Goal: Task Accomplishment & Management: Complete application form

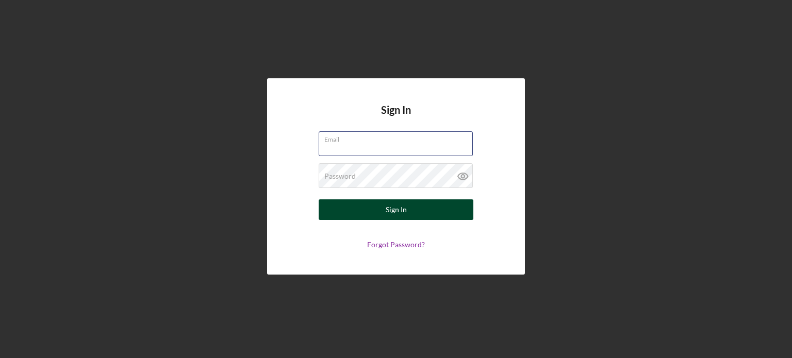
type input "[EMAIL_ADDRESS][DOMAIN_NAME]"
click at [392, 216] on div "Sign In" at bounding box center [396, 209] width 21 height 21
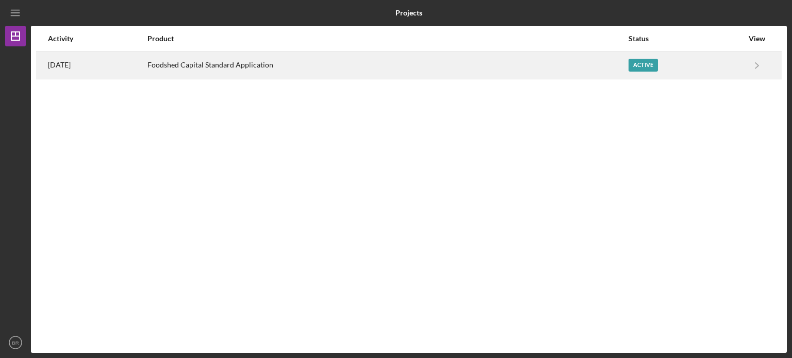
click at [569, 61] on div "Foodshed Capital Standard Application" at bounding box center [387, 66] width 480 height 26
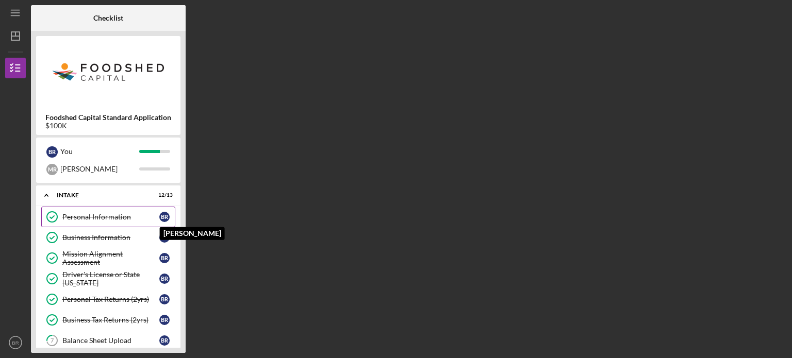
click at [167, 215] on div "B R" at bounding box center [164, 217] width 10 height 10
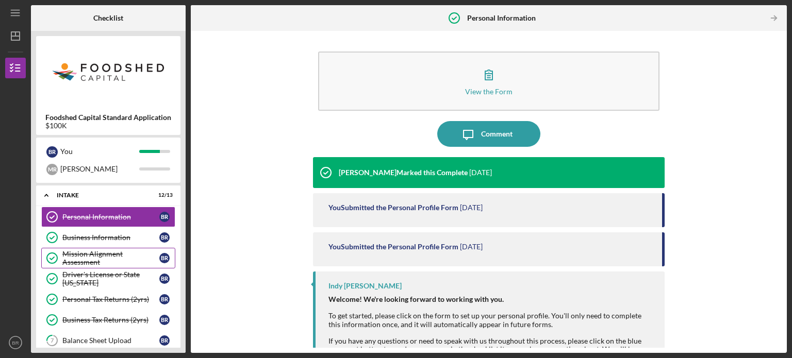
scroll to position [180, 0]
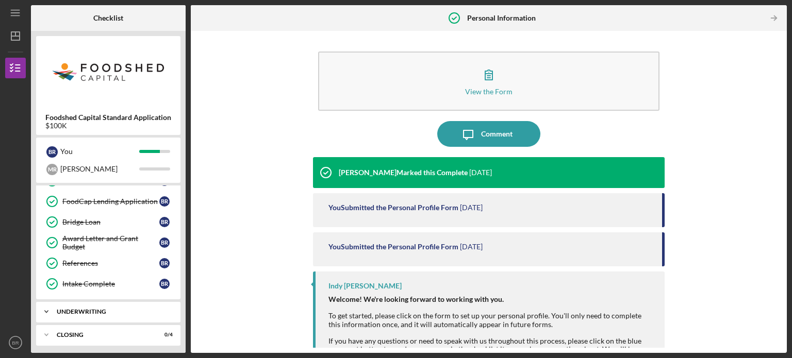
click at [85, 309] on div "Underwriting" at bounding box center [112, 312] width 111 height 6
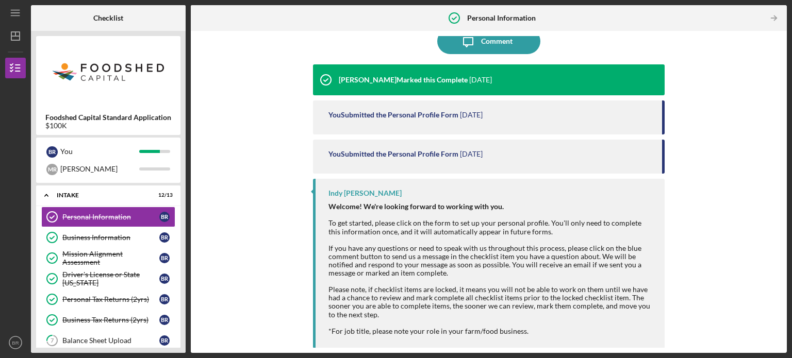
scroll to position [70, 0]
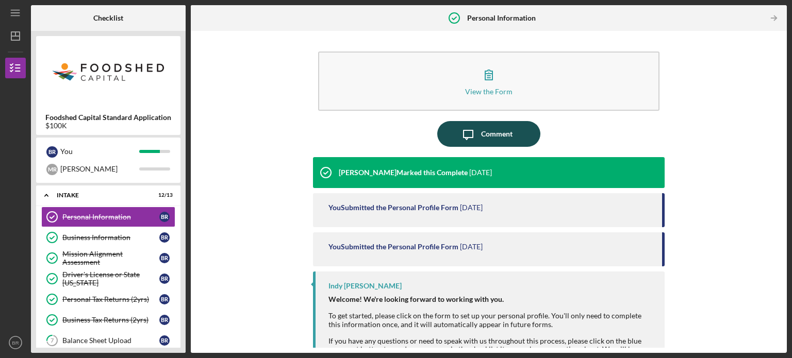
click at [451, 132] on button "Icon/Message Comment" at bounding box center [488, 134] width 103 height 26
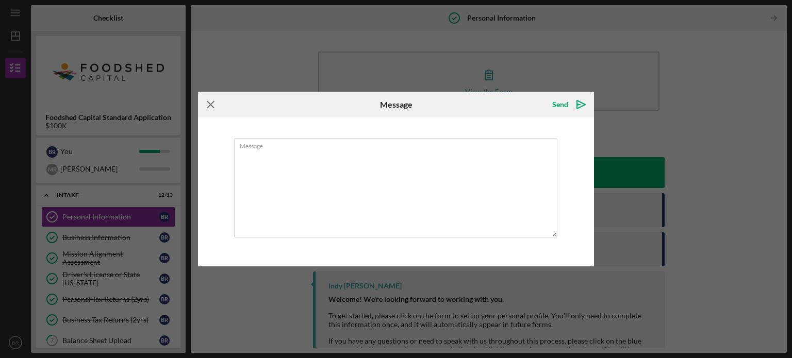
click at [204, 104] on icon "Icon/Menu Close" at bounding box center [211, 105] width 26 height 26
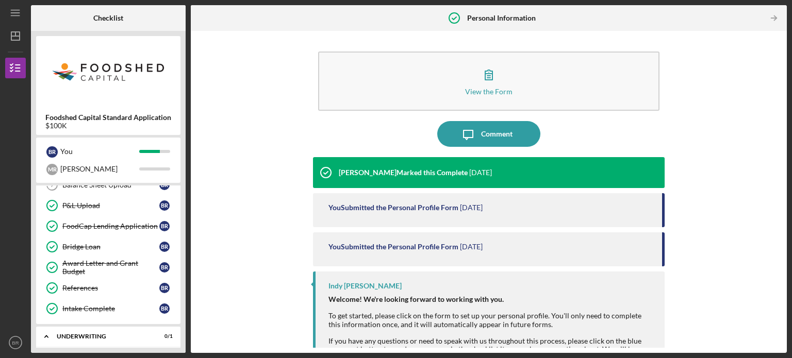
scroll to position [206, 0]
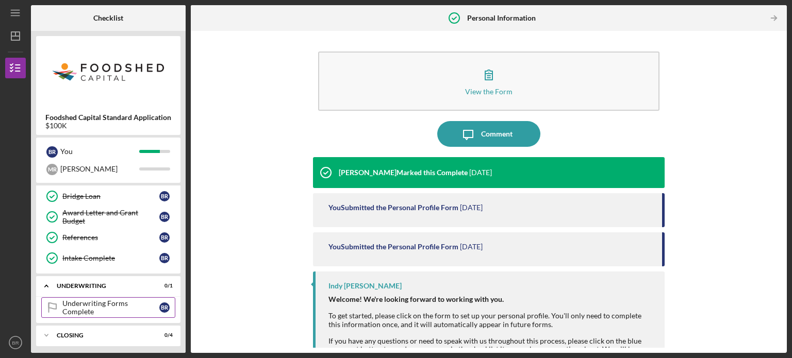
click at [76, 304] on div "Underwriting Forms Complete" at bounding box center [110, 308] width 97 height 16
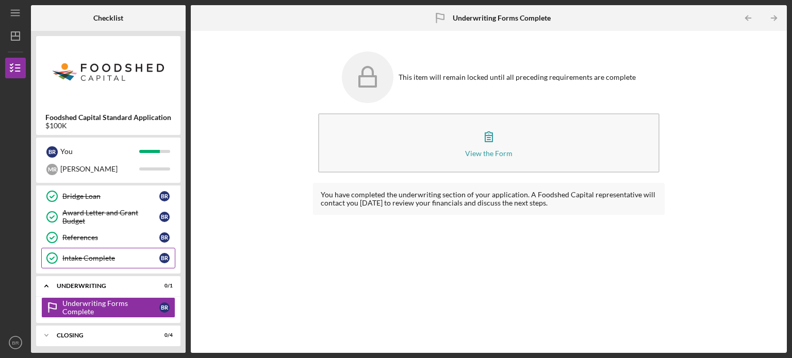
click at [131, 259] on div "Intake Complete" at bounding box center [110, 258] width 97 height 8
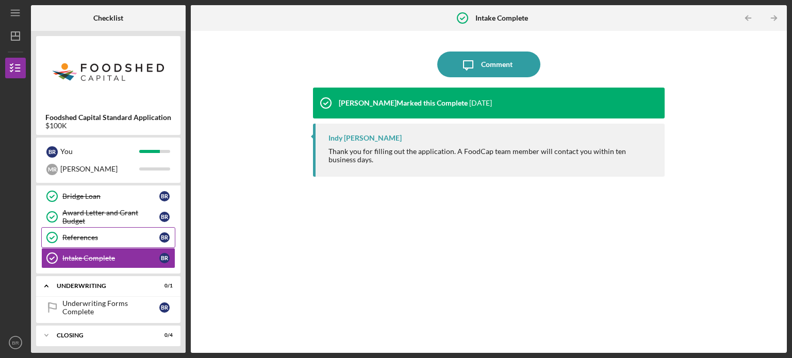
click at [120, 240] on link "References References B R" at bounding box center [108, 237] width 134 height 21
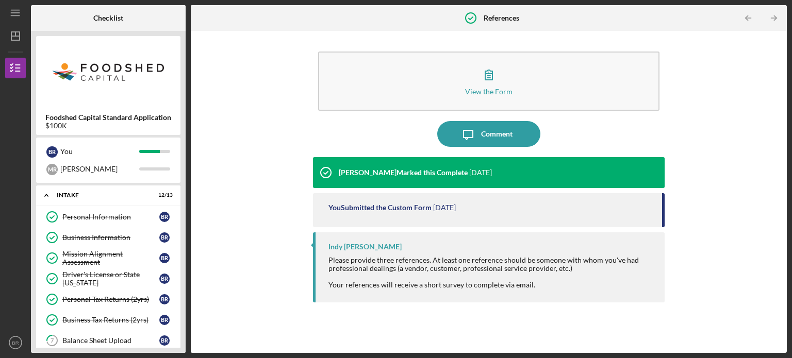
scroll to position [206, 0]
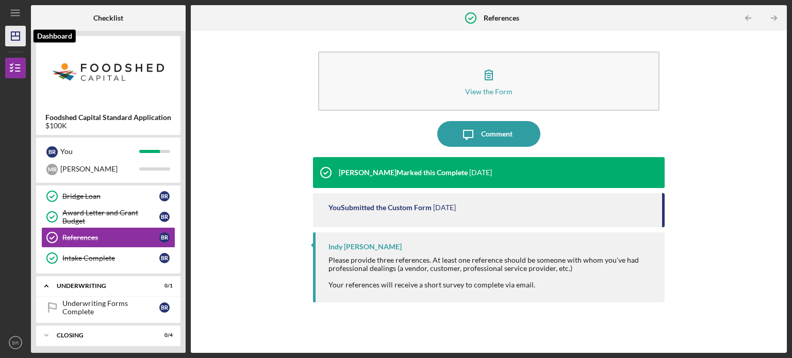
click at [18, 34] on icon "Icon/Dashboard" at bounding box center [16, 36] width 26 height 26
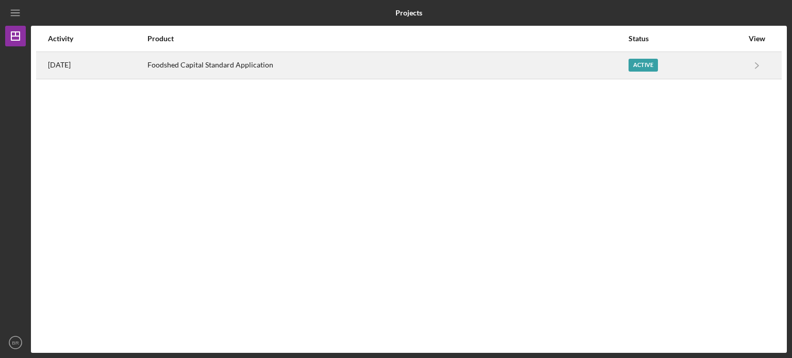
click at [82, 57] on div "[DATE]" at bounding box center [97, 66] width 98 height 26
